Goal: Task Accomplishment & Management: Use online tool/utility

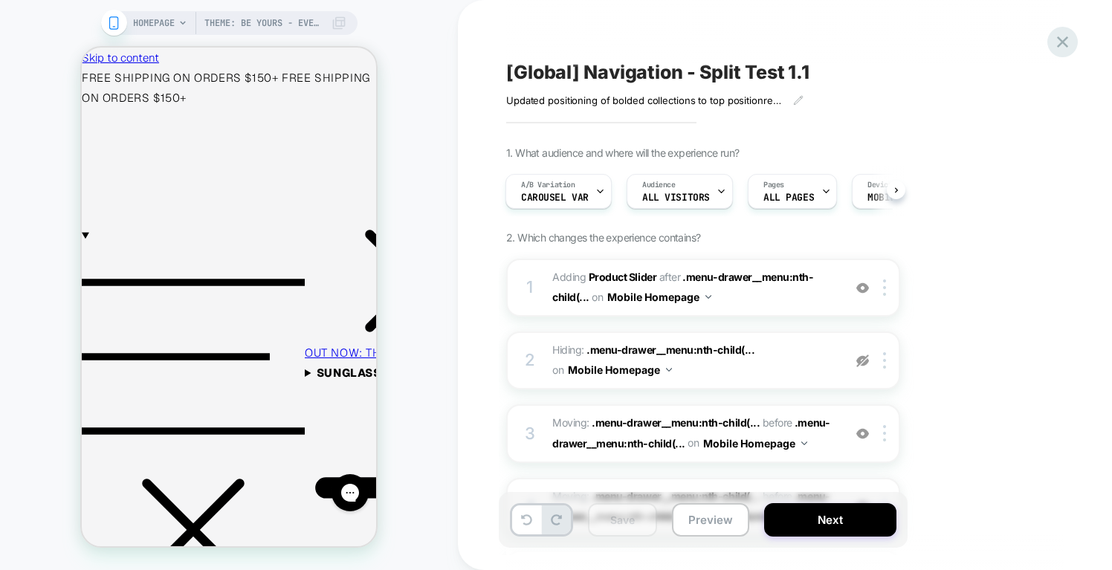
click at [1055, 41] on icon at bounding box center [1062, 42] width 20 height 20
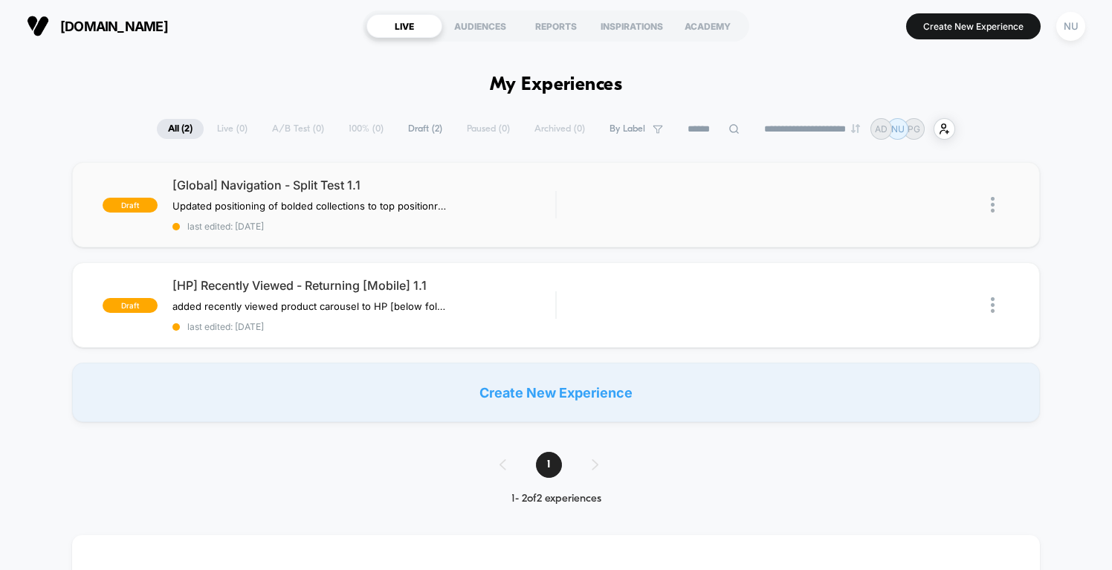
click at [683, 223] on div "draft [Global] Navigation - Split Test 1.1 Updated positioning of bolded collec…" at bounding box center [556, 204] width 968 height 85
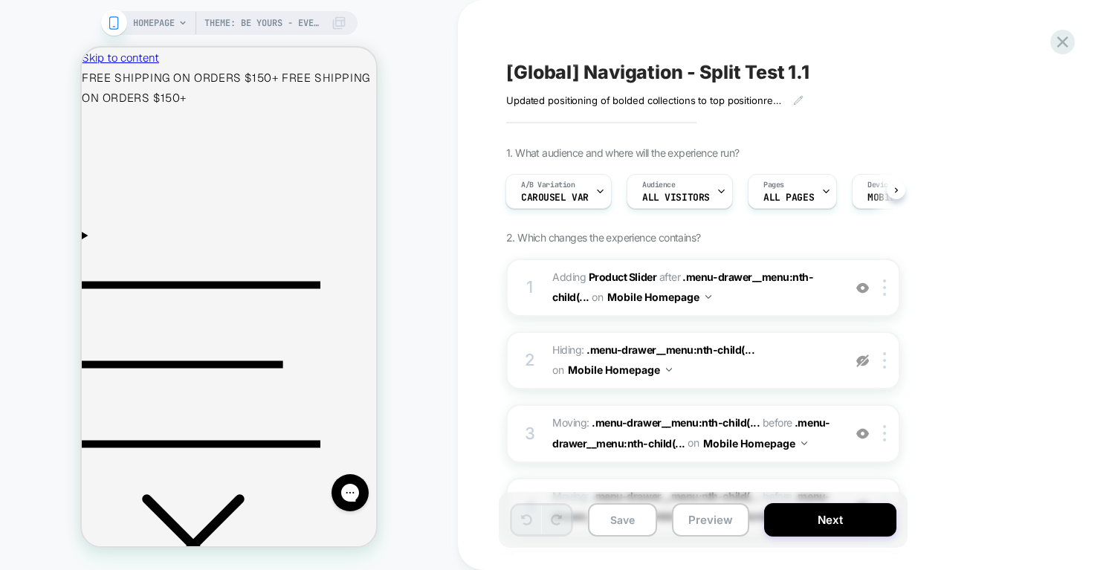
click at [333, 26] on icon at bounding box center [338, 23] width 13 height 13
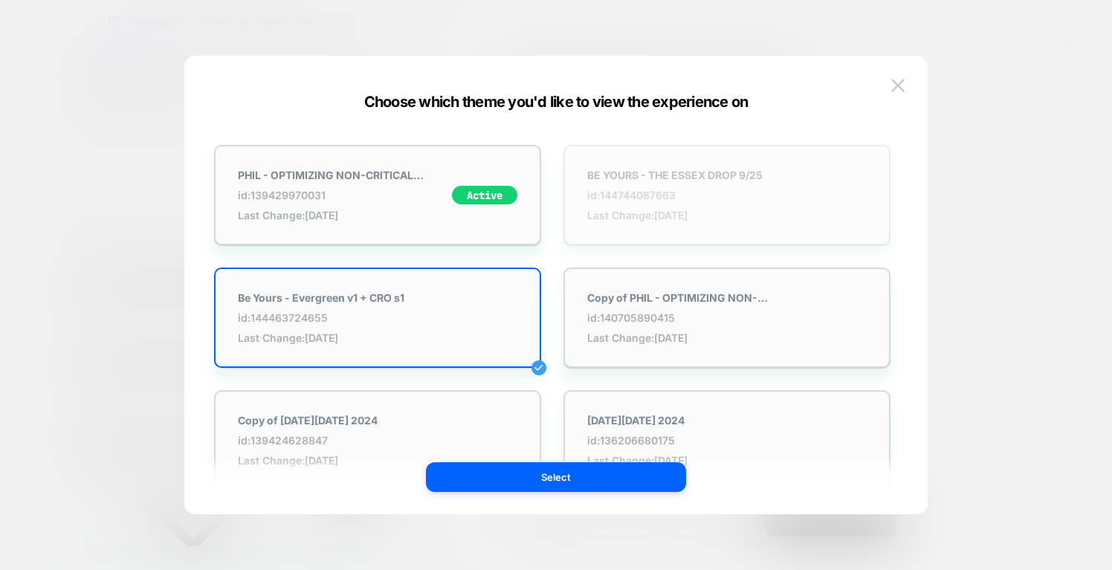
click at [597, 158] on div "BE YOURS - THE ESSEX DROP 9/25 id: 144744087663 Last Change: [DATE]" at bounding box center [726, 195] width 327 height 100
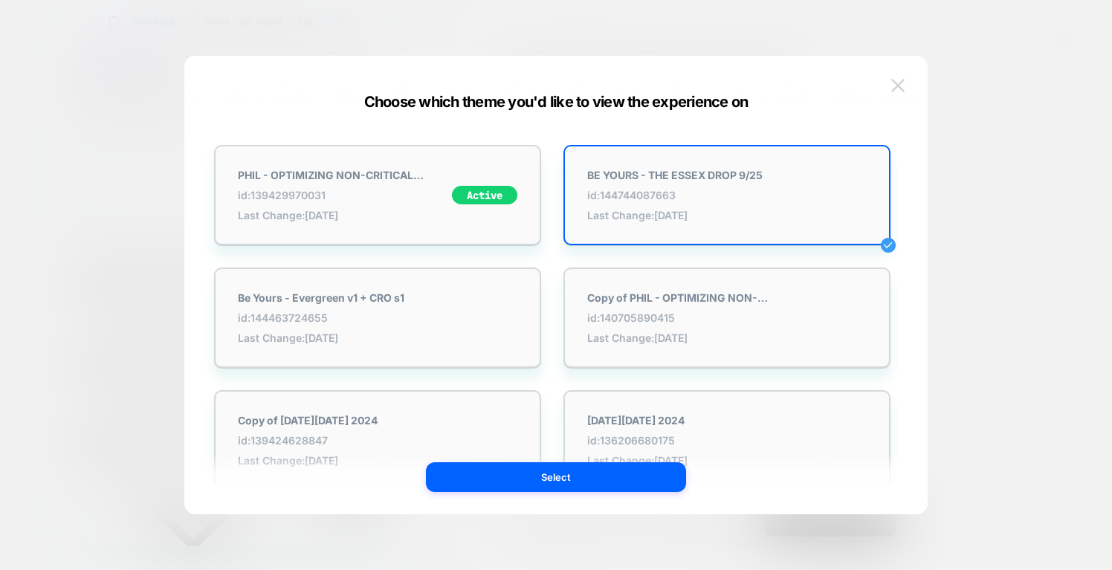
click at [899, 85] on img at bounding box center [897, 85] width 13 height 13
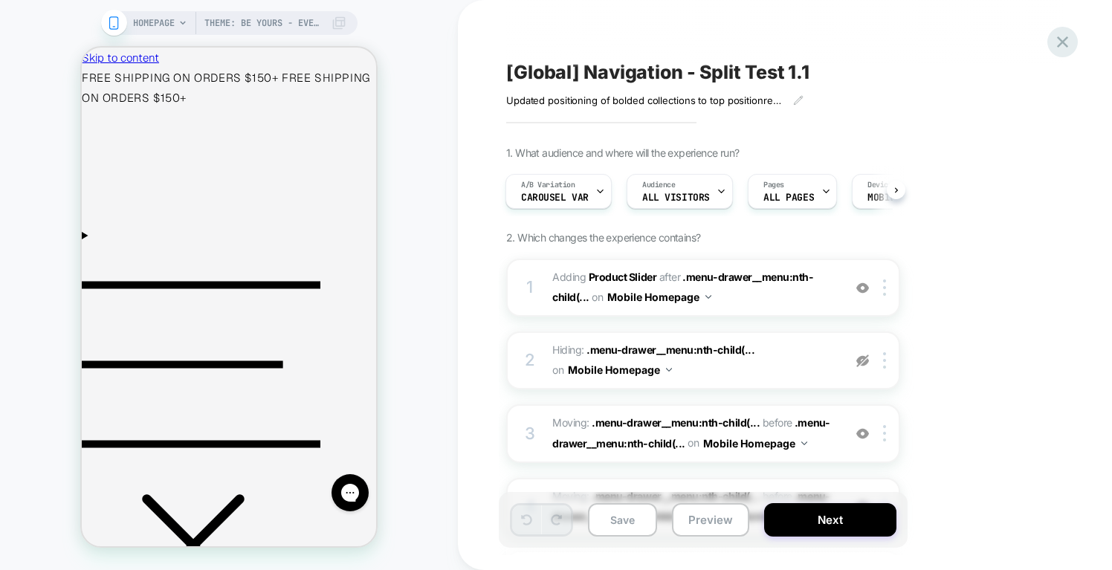
click at [1064, 36] on icon at bounding box center [1062, 42] width 20 height 20
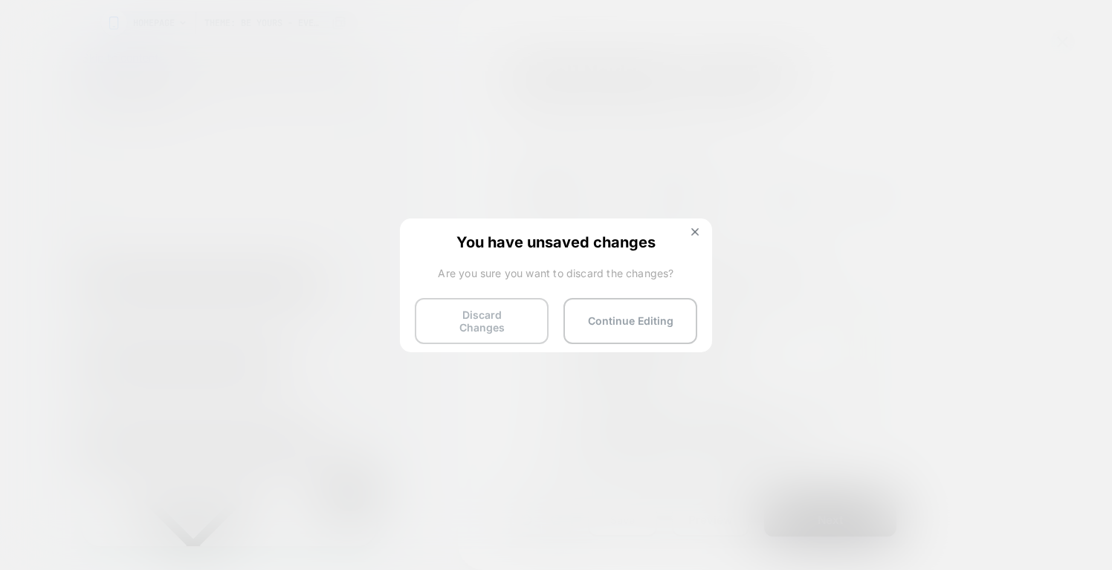
click at [525, 312] on button "Discard Changes" at bounding box center [482, 321] width 134 height 46
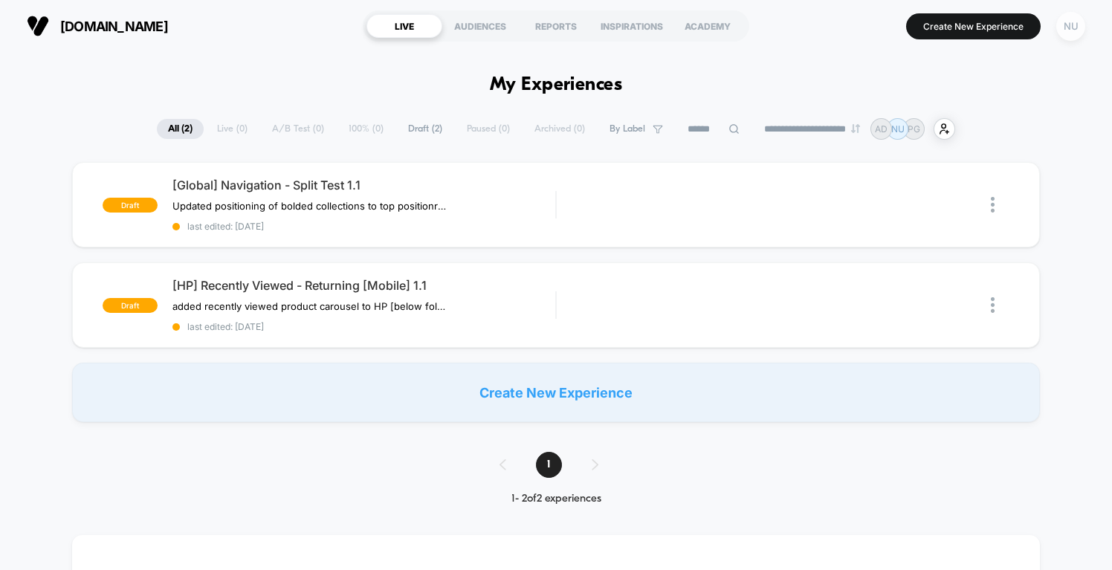
click at [1061, 22] on div "NU" at bounding box center [1070, 26] width 29 height 29
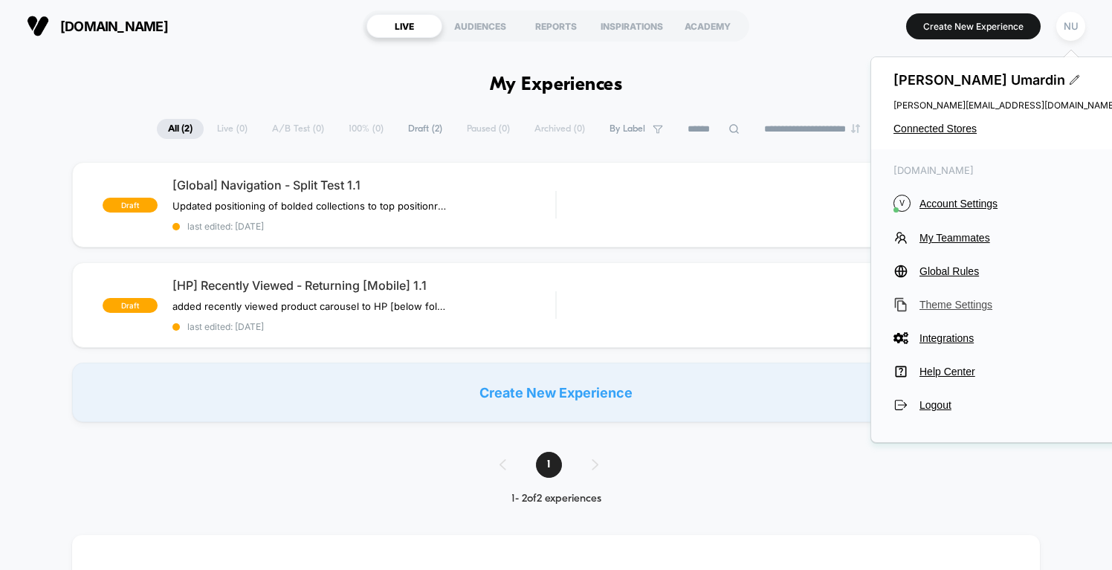
click at [957, 302] on span "Theme Settings" at bounding box center [1017, 305] width 197 height 12
